Goal: Information Seeking & Learning: Learn about a topic

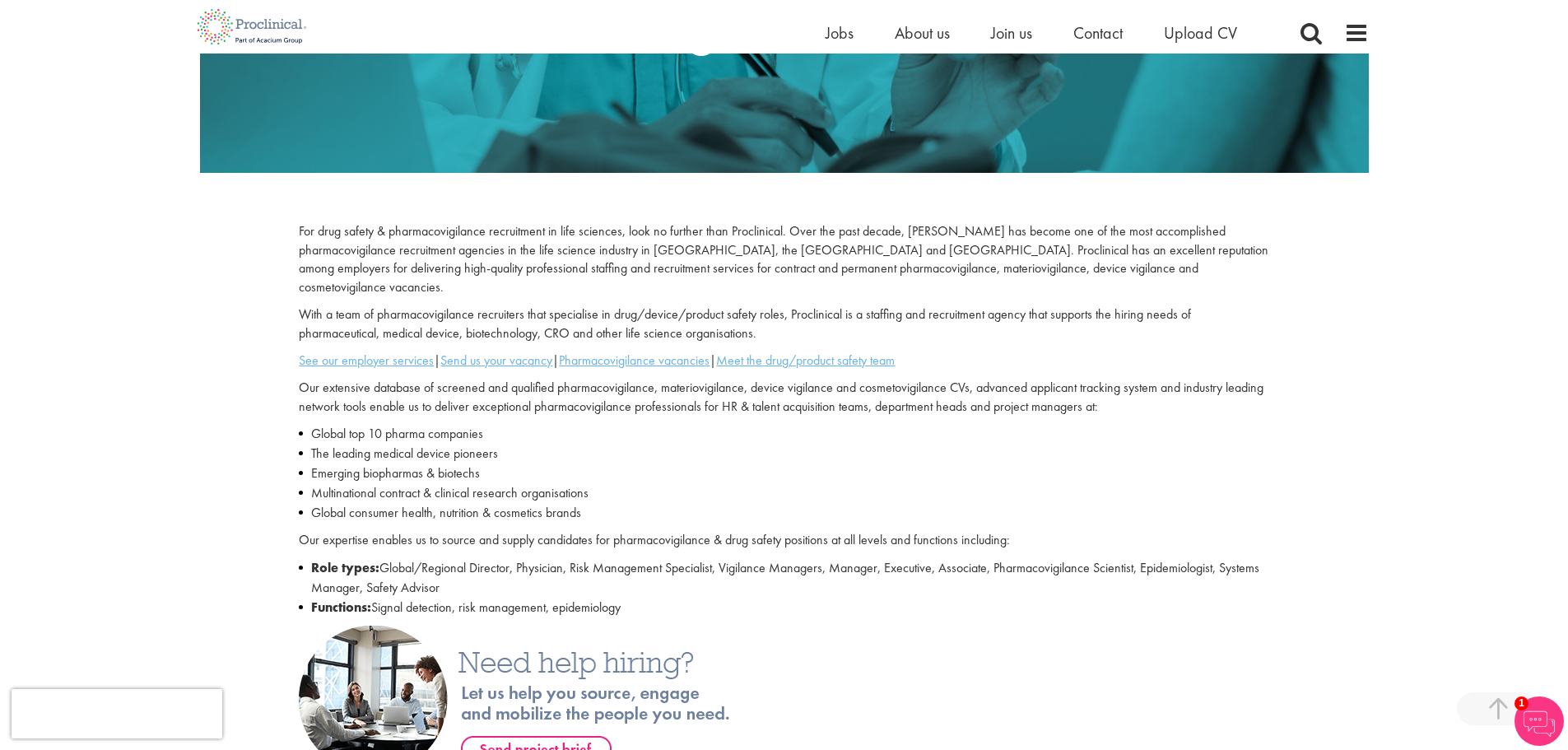
scroll to position [329, 0]
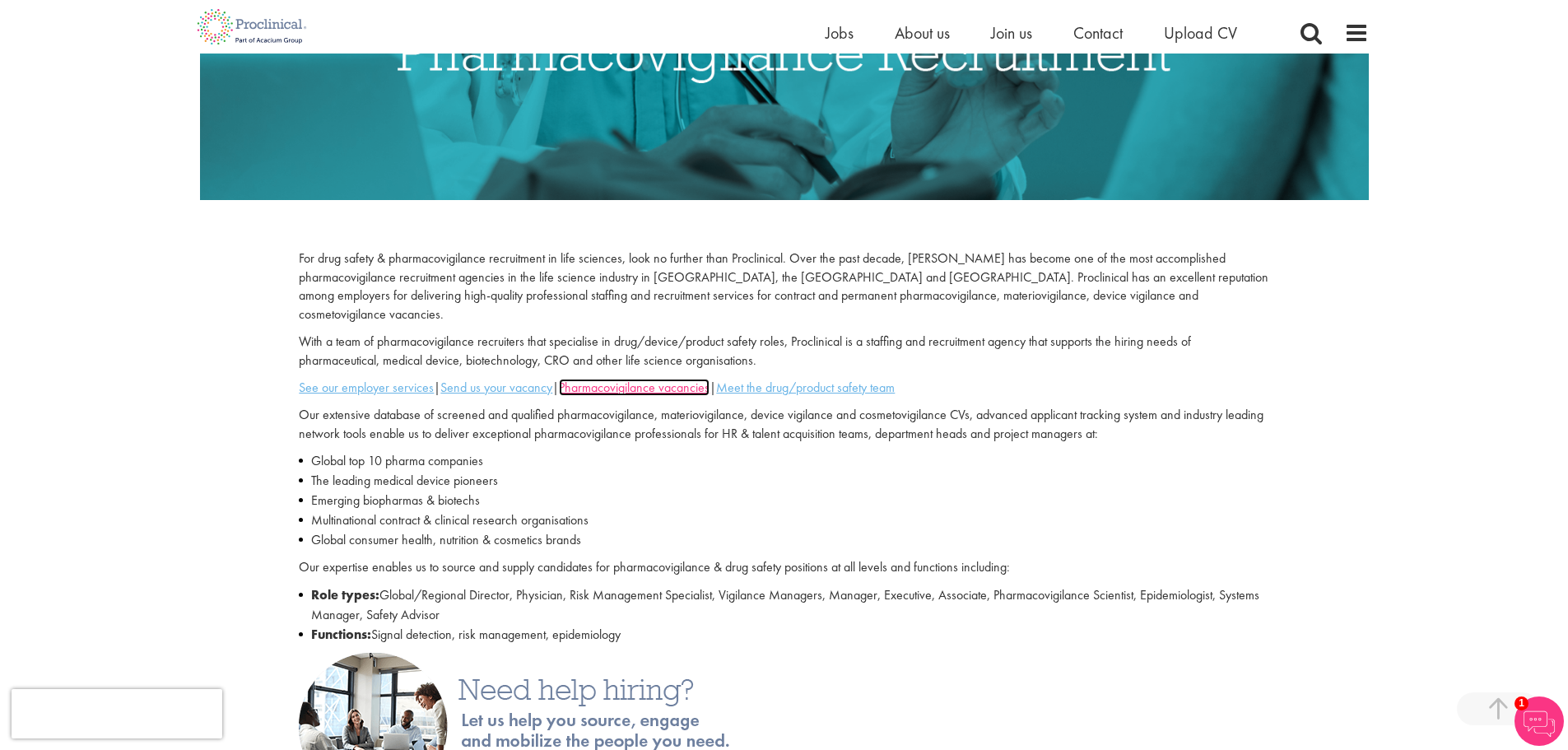
click at [634, 379] on u "Pharmacovigilance vacancies" at bounding box center [634, 387] width 151 height 18
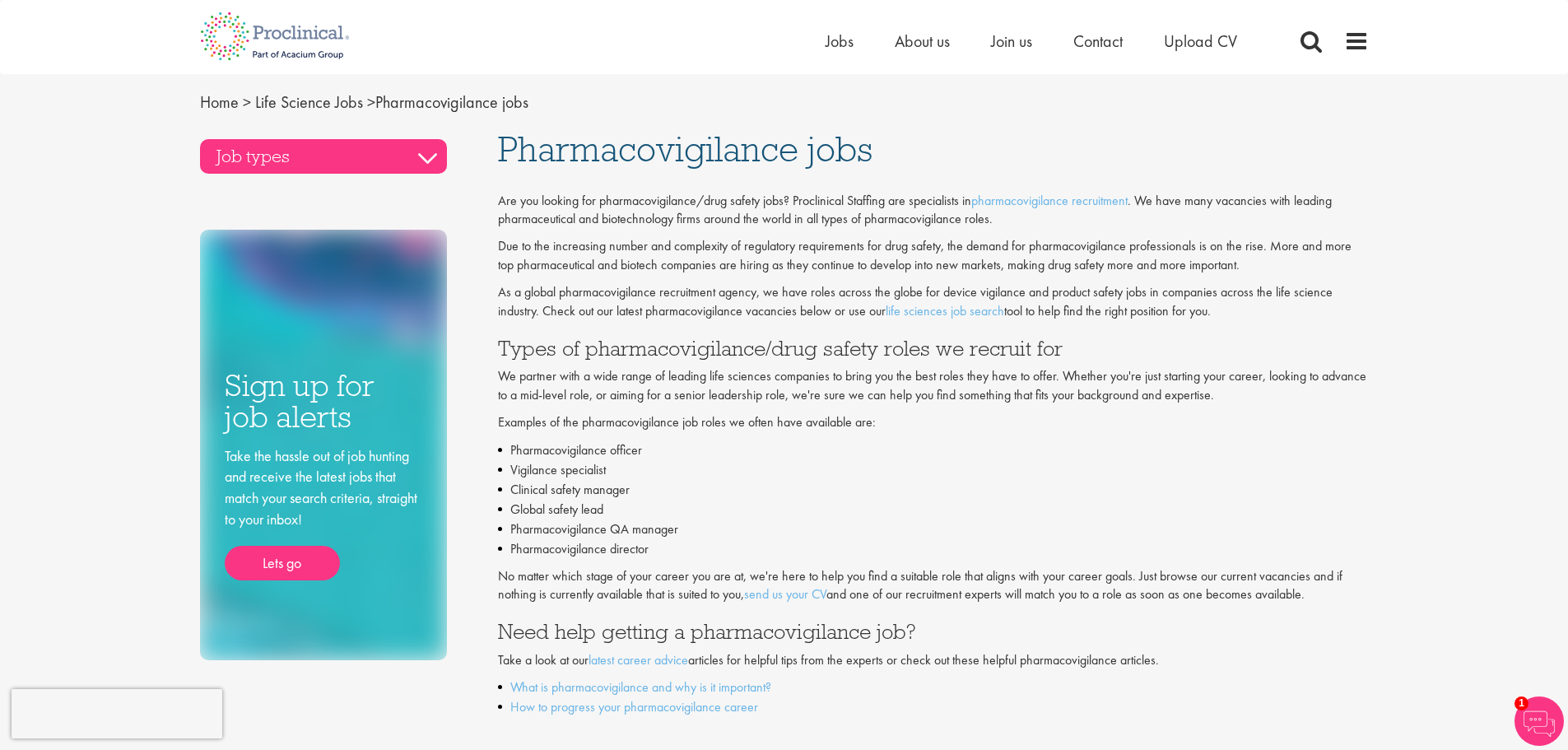
click at [421, 154] on h3 "Job types" at bounding box center [323, 156] width 247 height 34
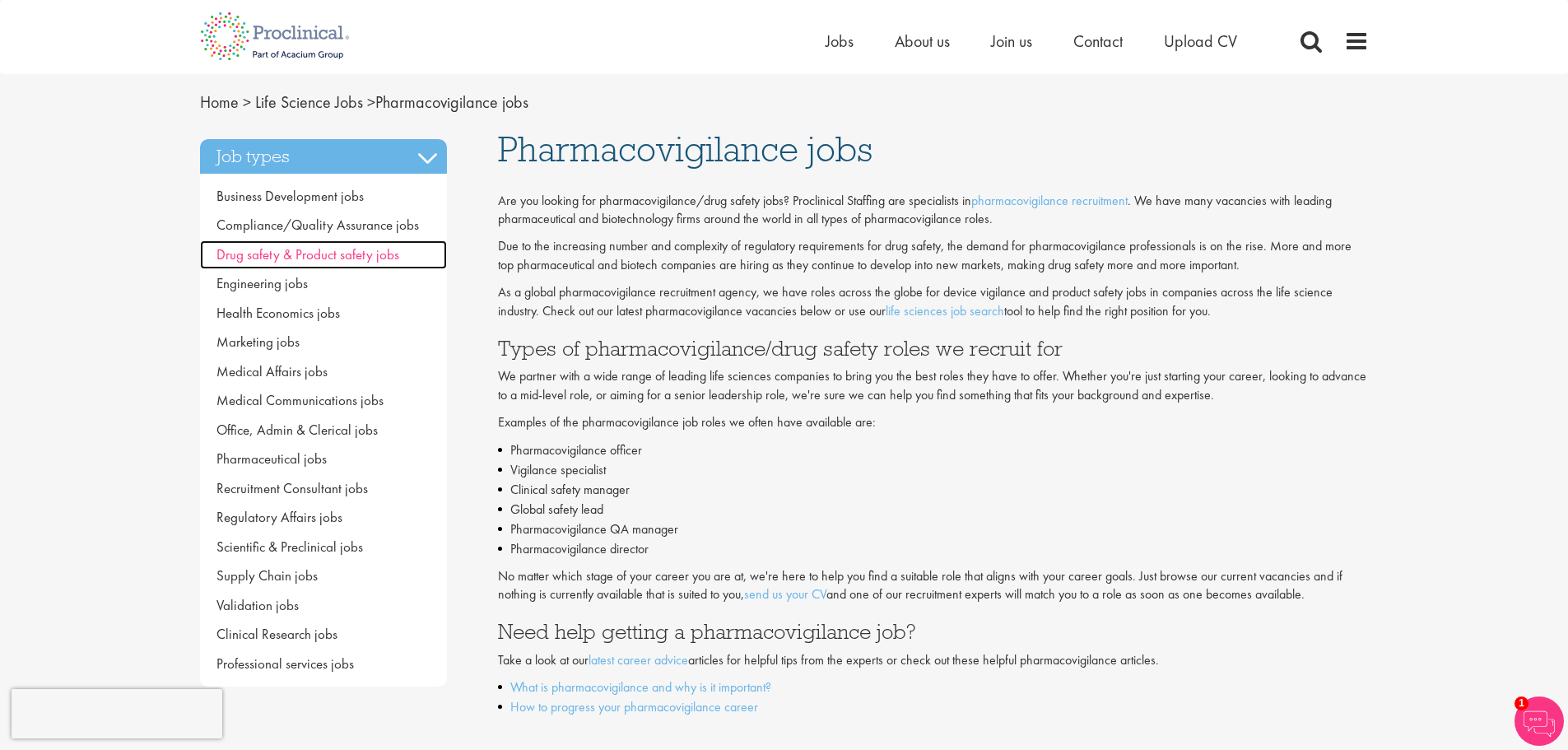
click at [372, 251] on span "Drug safety & Product safety jobs" at bounding box center [308, 254] width 183 height 18
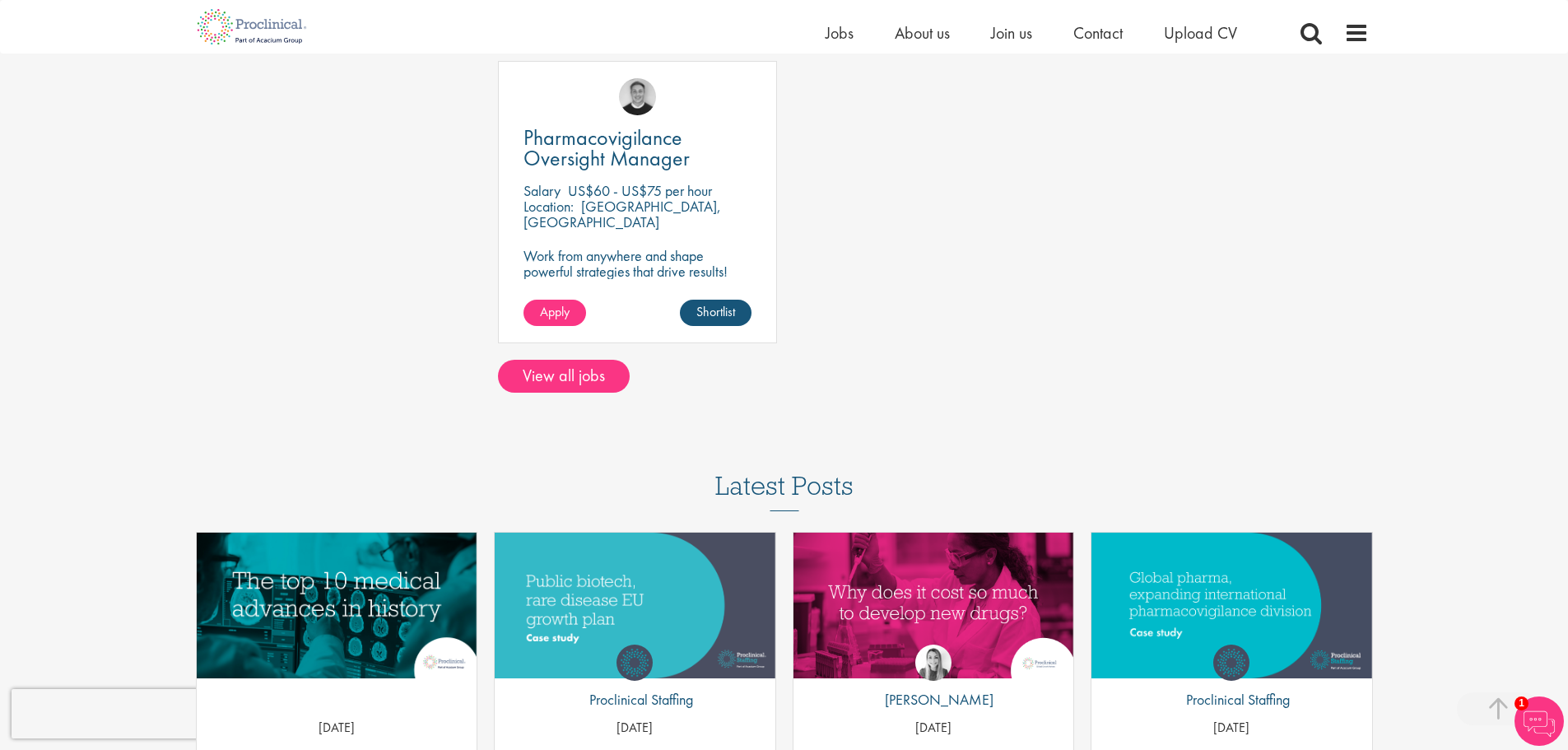
scroll to position [1070, 0]
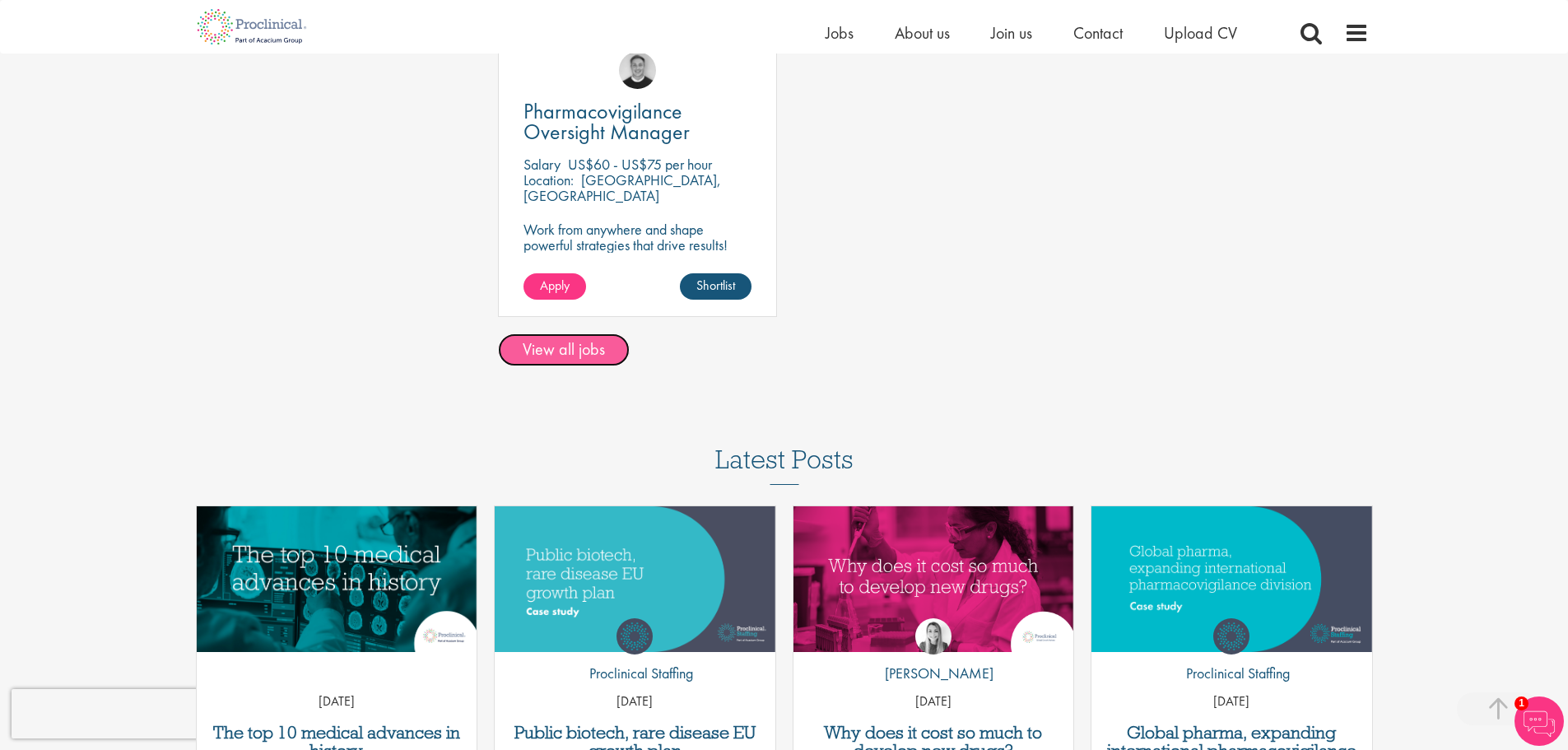
click at [555, 341] on link "View all jobs" at bounding box center [564, 349] width 131 height 33
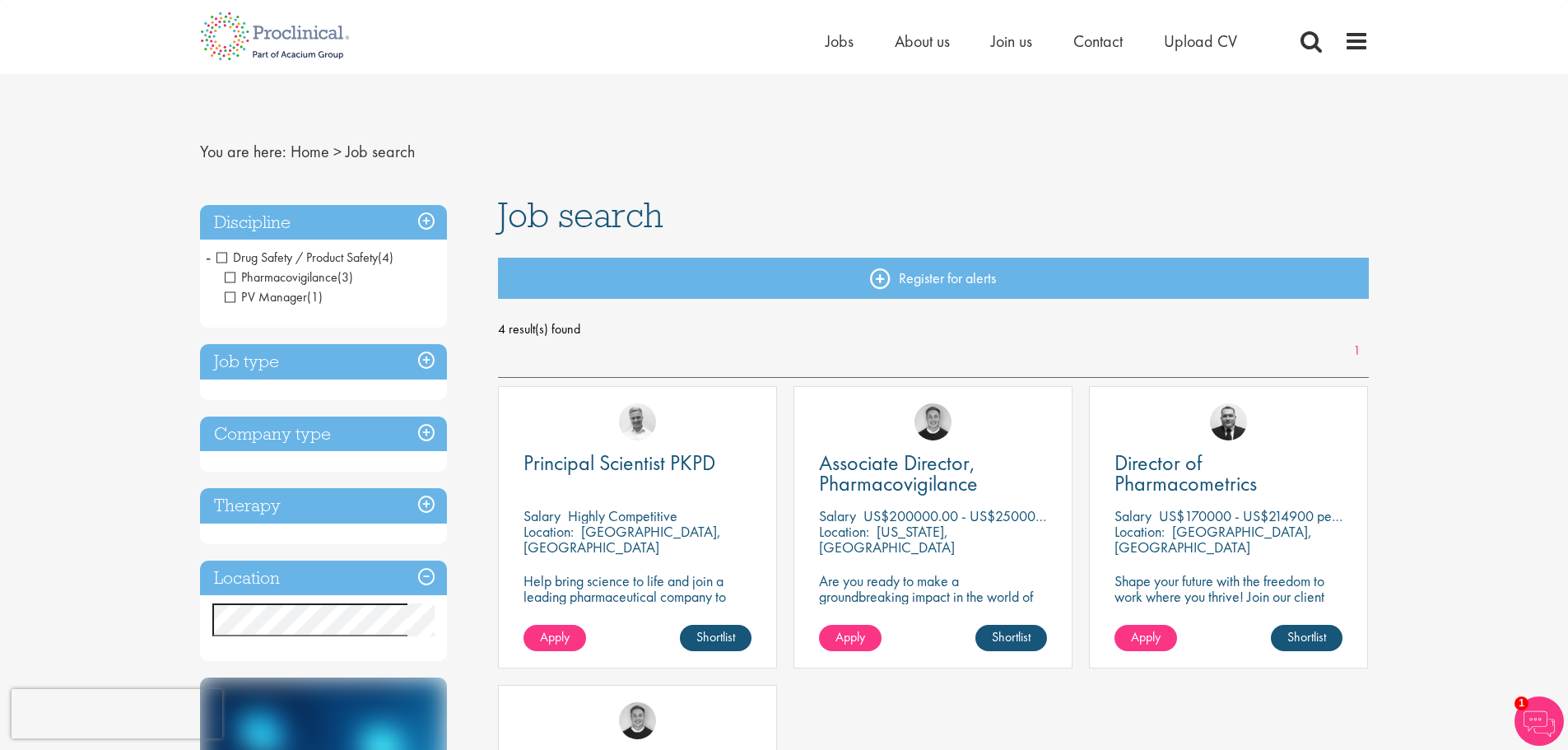
click at [226, 257] on span "Drug Safety / Product Safety" at bounding box center [297, 257] width 161 height 18
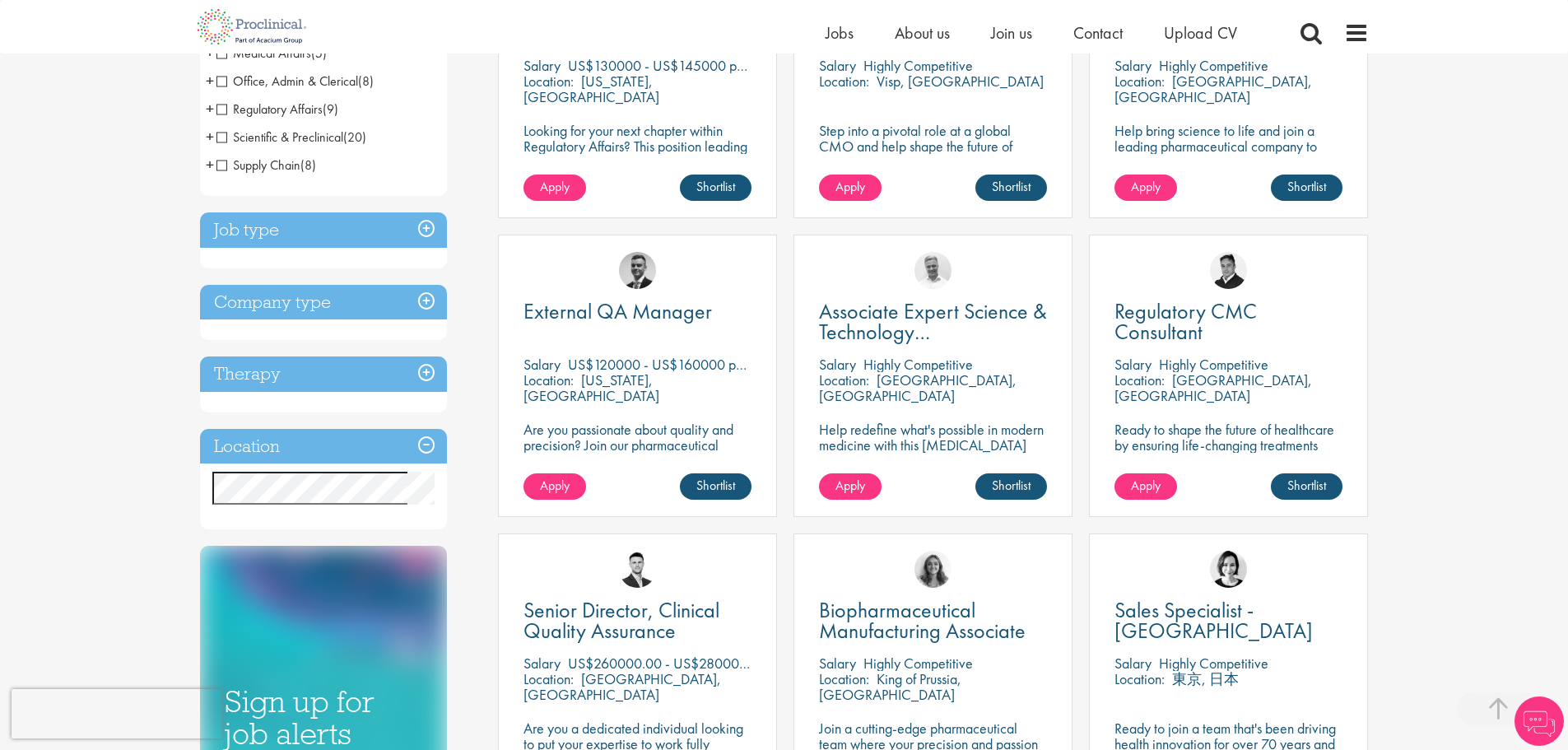
scroll to position [658, 0]
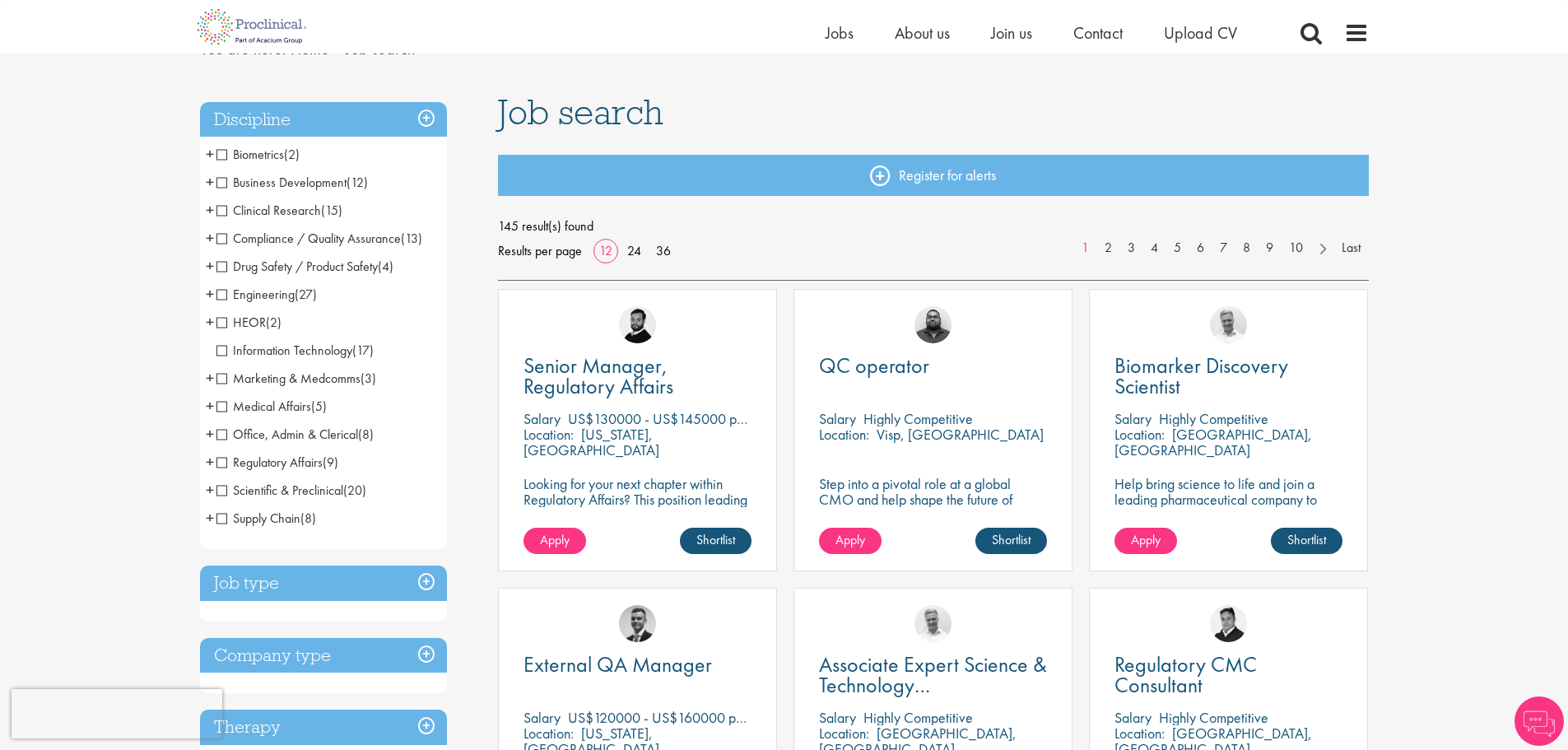
scroll to position [329, 0]
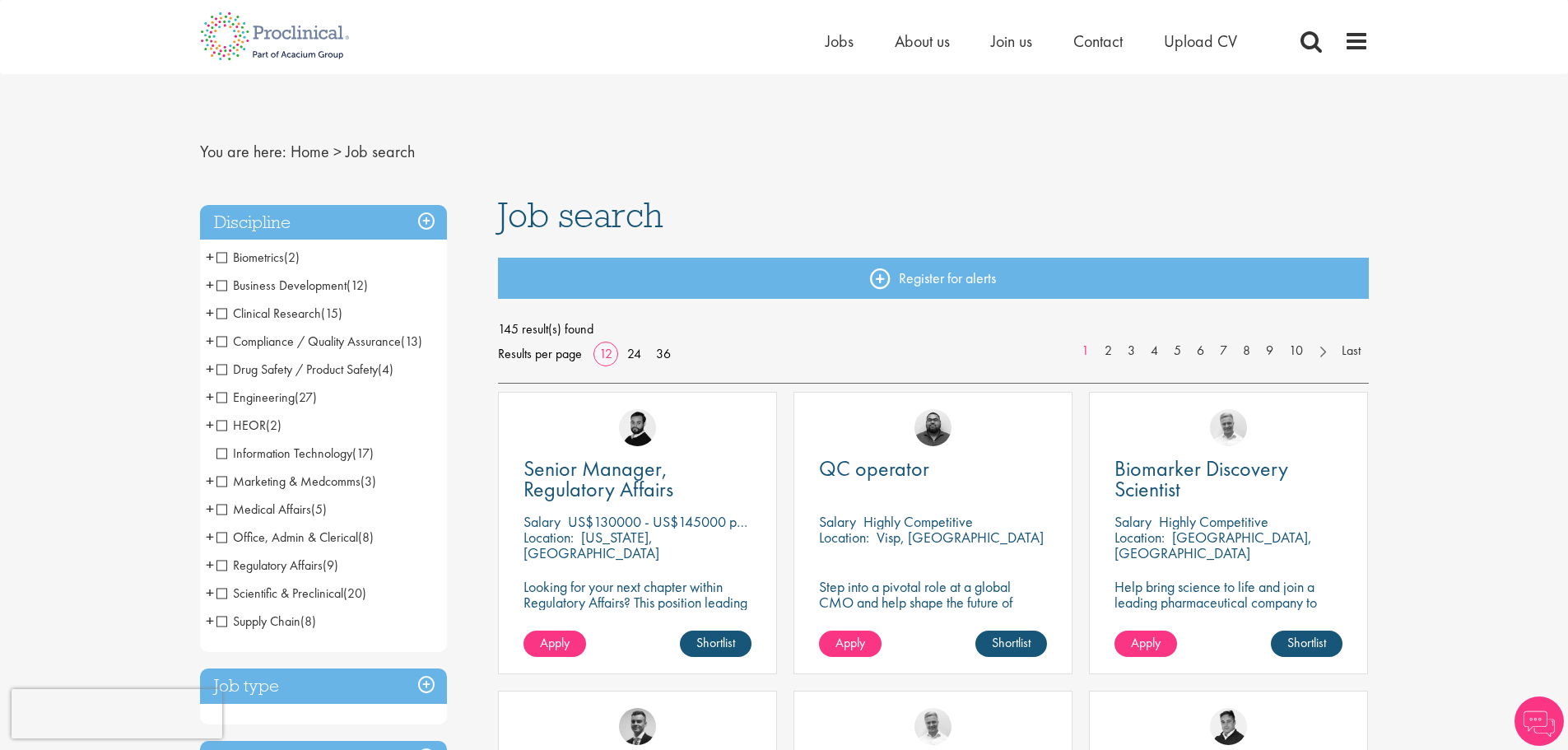
click at [419, 224] on h3 "Discipline" at bounding box center [323, 222] width 247 height 35
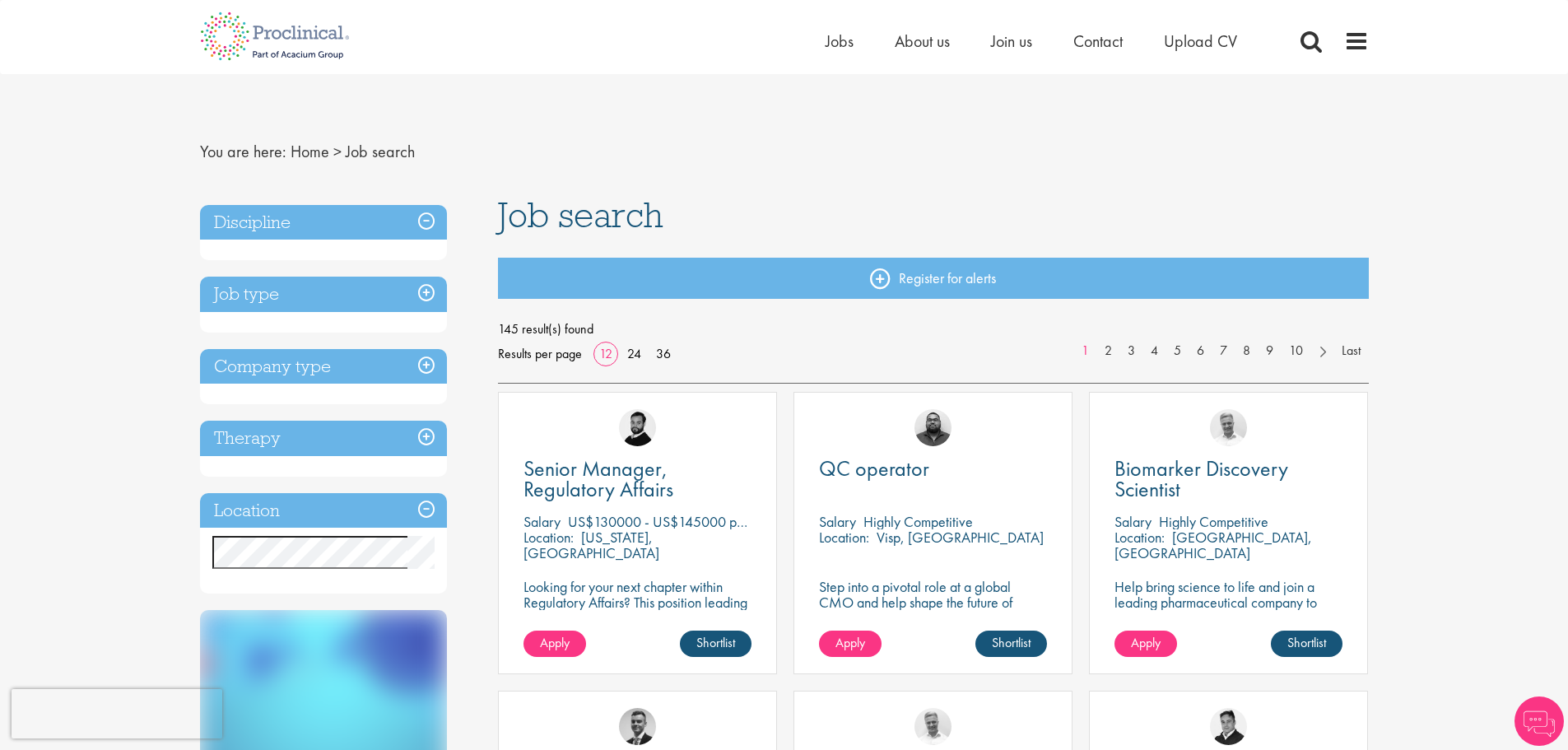
click at [426, 297] on h3 "Job type" at bounding box center [323, 294] width 247 height 35
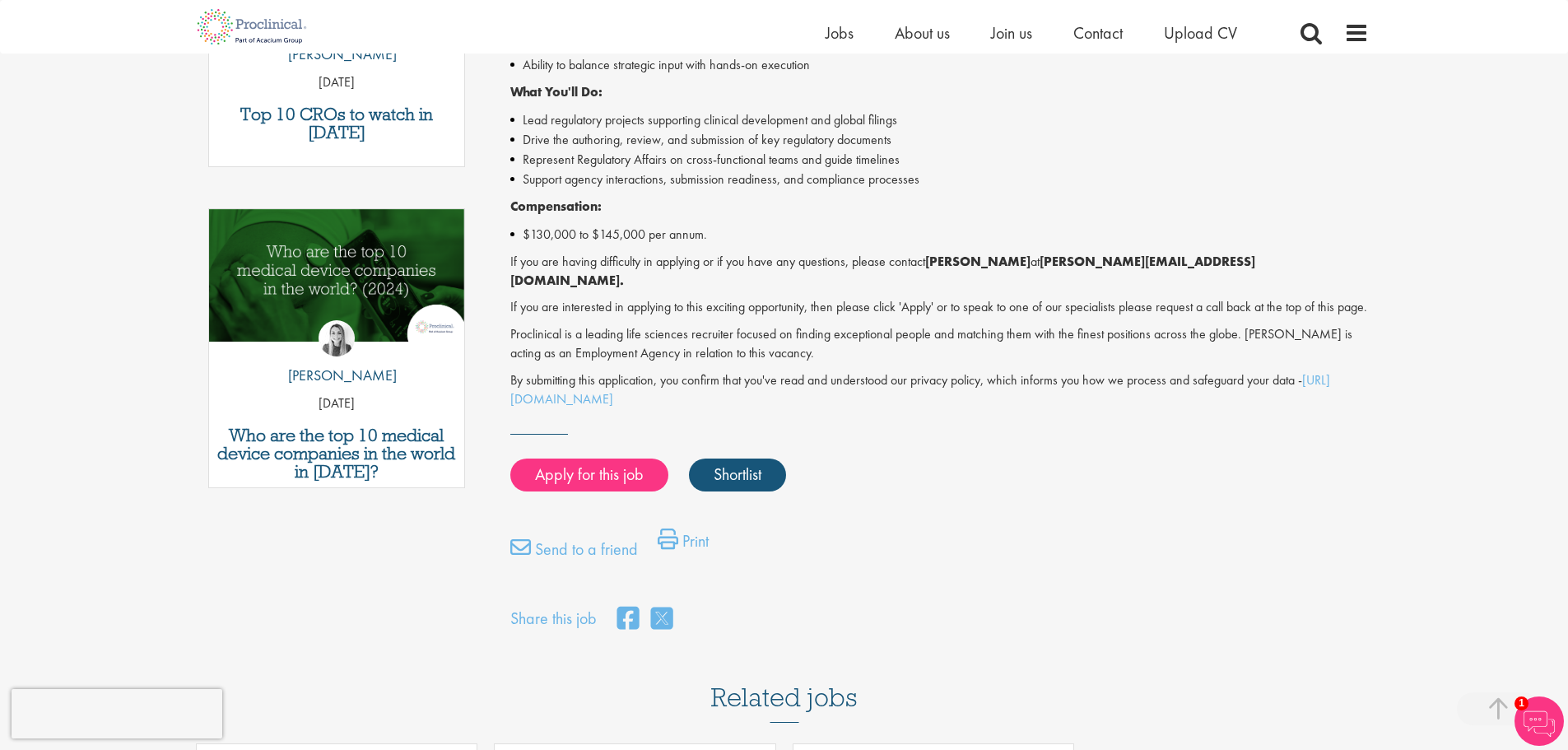
scroll to position [741, 0]
